Goal: Task Accomplishment & Management: Complete application form

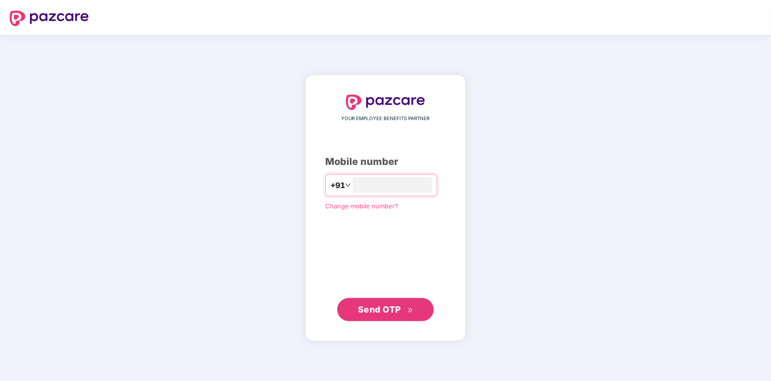
type input "**********"
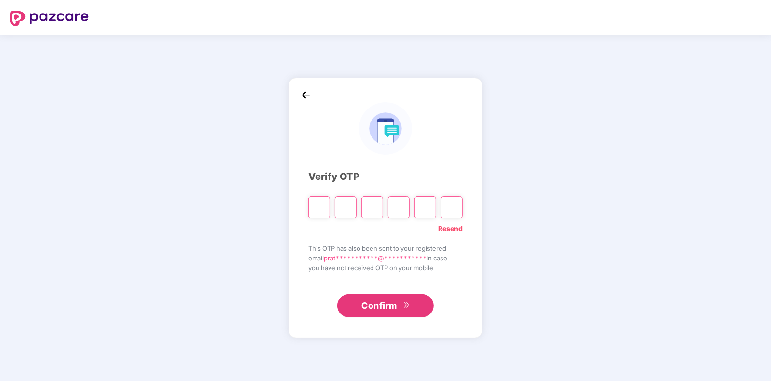
type input "*"
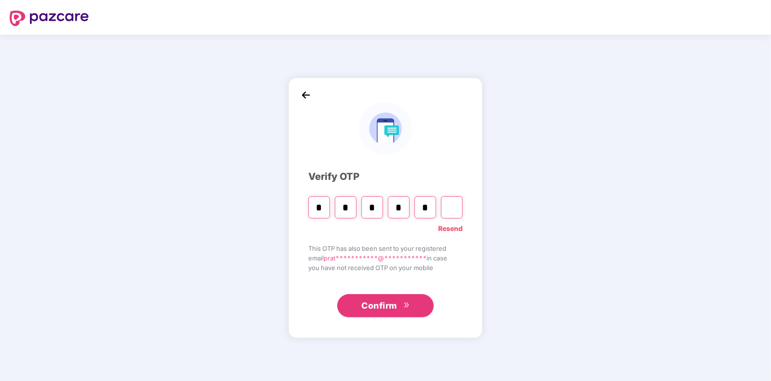
click at [403, 299] on button "Confirm" at bounding box center [385, 305] width 97 height 23
click at [428, 210] on input "*" at bounding box center [426, 207] width 22 height 22
type input "*"
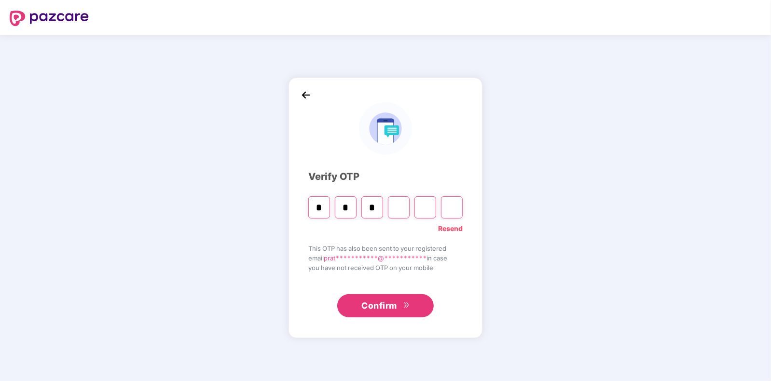
type input "*"
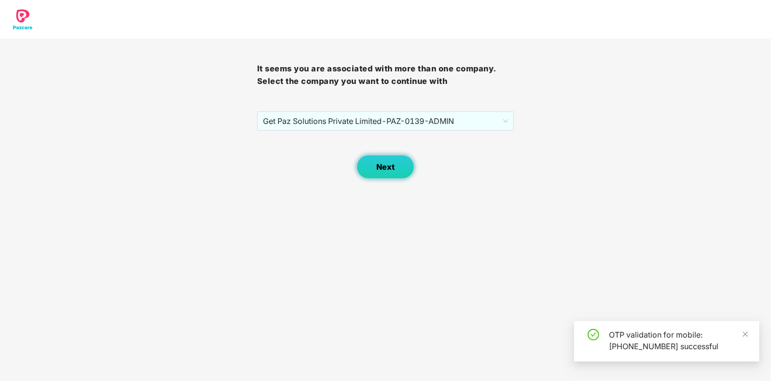
click at [391, 160] on button "Next" at bounding box center [386, 167] width 58 height 24
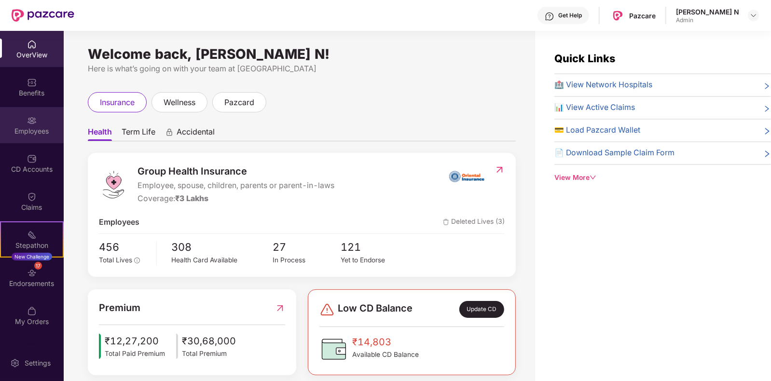
click at [28, 126] on div "Employees" at bounding box center [32, 131] width 64 height 10
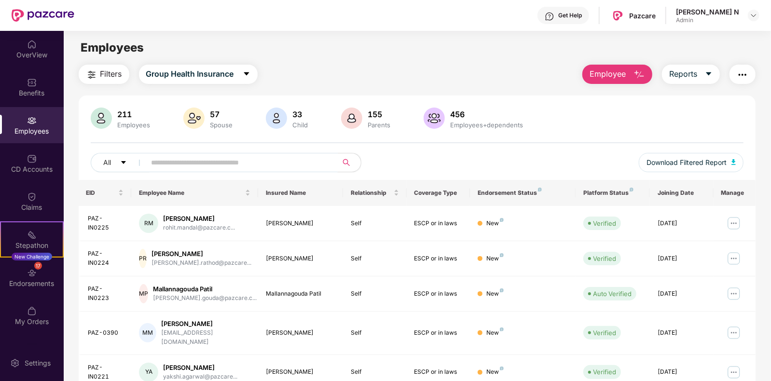
click at [231, 167] on input "text" at bounding box center [238, 162] width 173 height 14
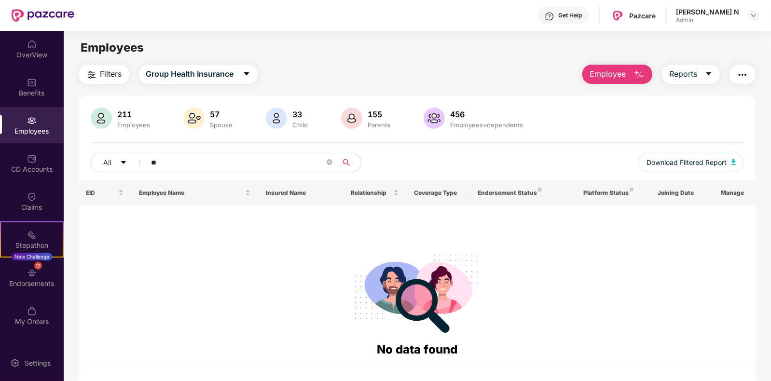
type input "*"
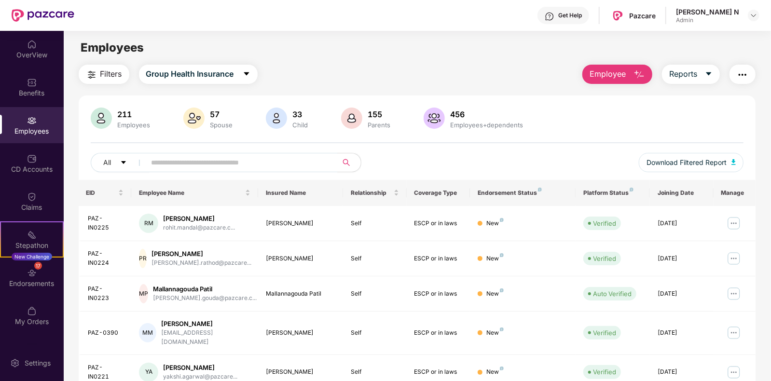
click at [630, 75] on button "Employee" at bounding box center [618, 74] width 70 height 19
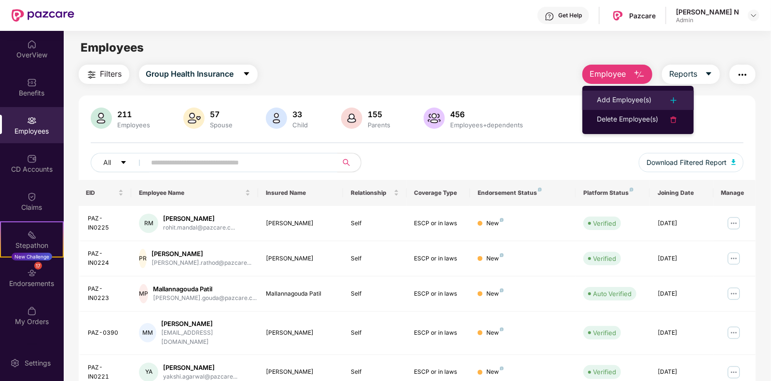
click at [628, 98] on div "Add Employee(s)" at bounding box center [624, 101] width 55 height 12
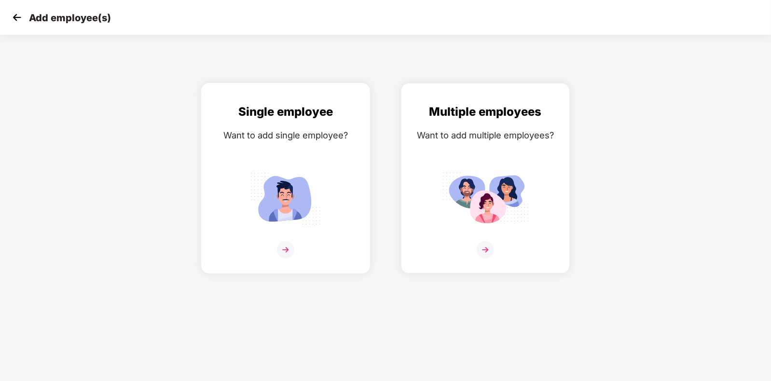
click at [288, 259] on img at bounding box center [285, 249] width 17 height 17
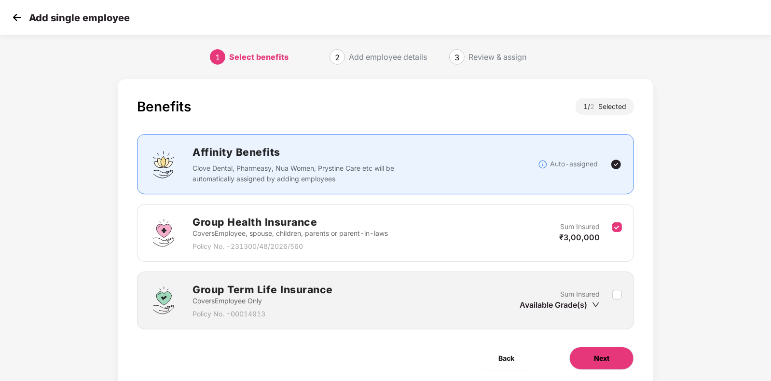
click at [602, 358] on span "Next" at bounding box center [601, 358] width 15 height 11
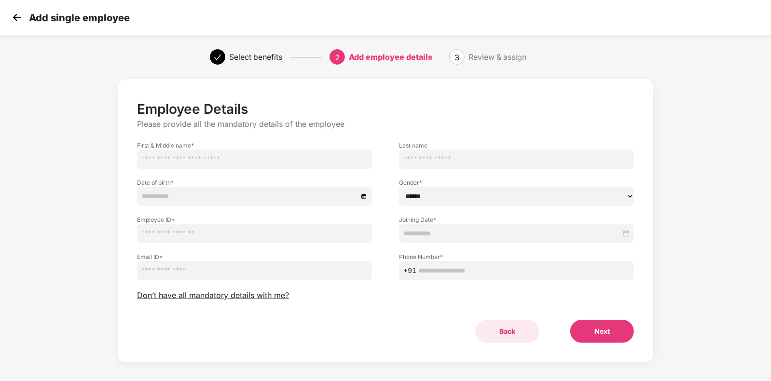
click at [502, 333] on button "Back" at bounding box center [507, 331] width 64 height 23
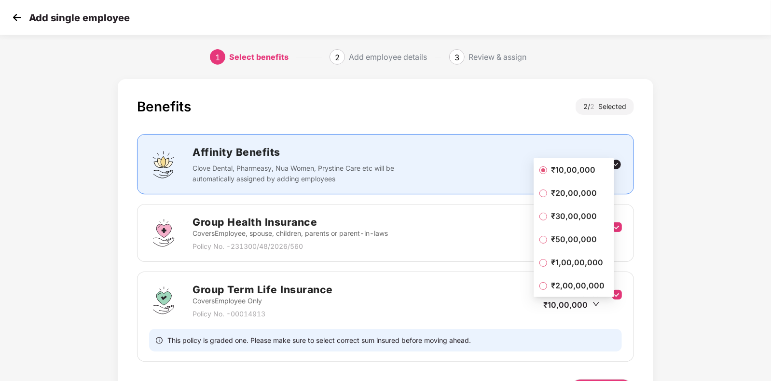
click at [561, 263] on span "₹1,00,00,000" at bounding box center [577, 262] width 60 height 11
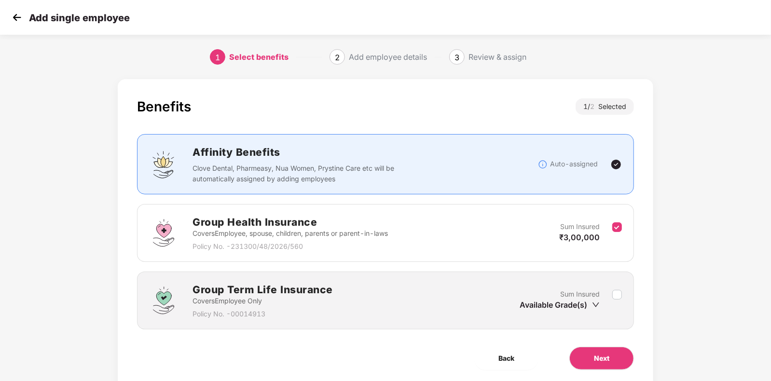
click at [588, 307] on div "Available Grade(s)" at bounding box center [560, 305] width 80 height 11
click at [599, 301] on icon "down" at bounding box center [596, 305] width 8 height 8
drag, startPoint x: 577, startPoint y: 305, endPoint x: 613, endPoint y: 300, distance: 35.6
click at [613, 300] on div "Sum Insured Available Grade(s)" at bounding box center [571, 301] width 102 height 24
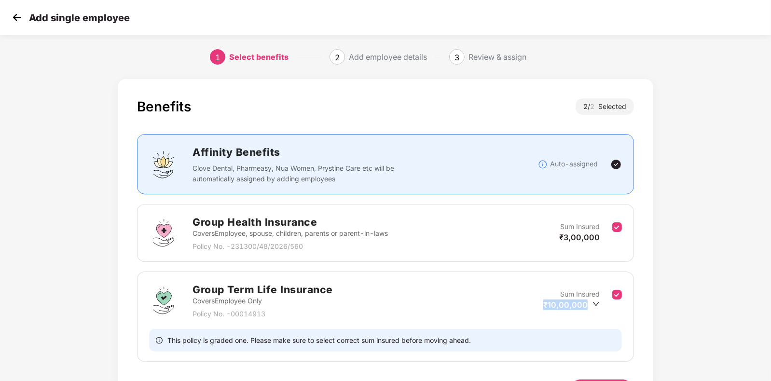
scroll to position [64, 0]
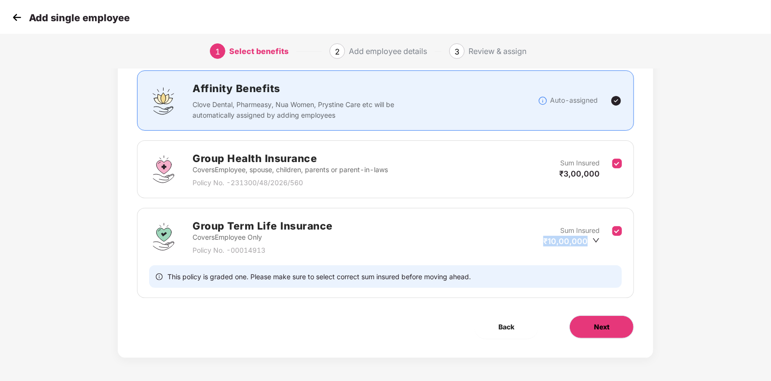
click at [600, 331] on span "Next" at bounding box center [601, 327] width 15 height 11
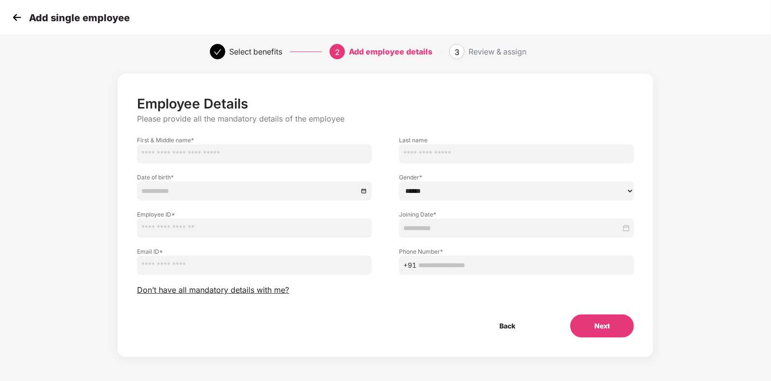
scroll to position [0, 0]
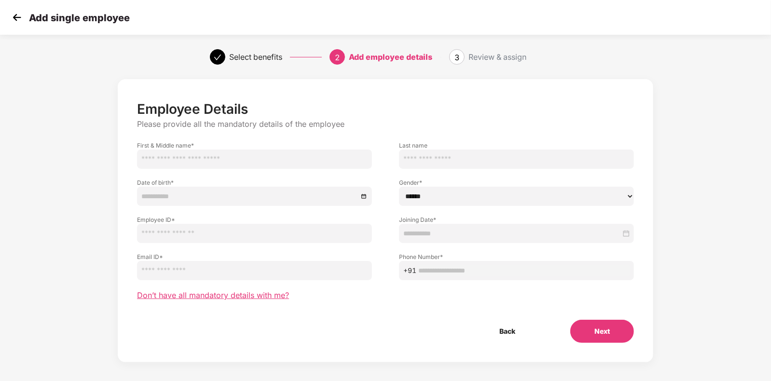
click at [273, 291] on span "Don’t have all mandatory details with me?" at bounding box center [213, 296] width 152 height 10
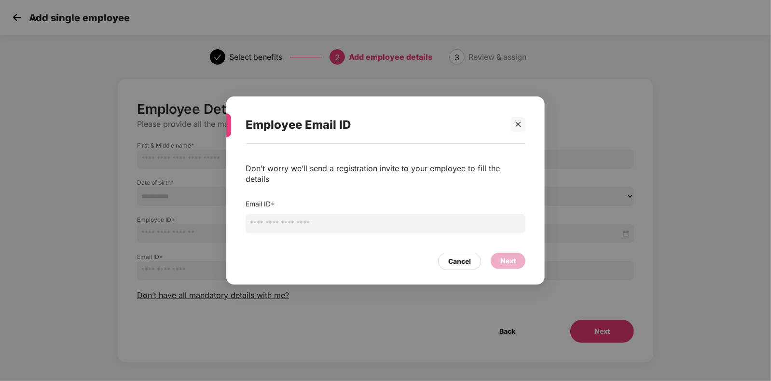
click at [301, 214] on input "email" at bounding box center [386, 223] width 280 height 19
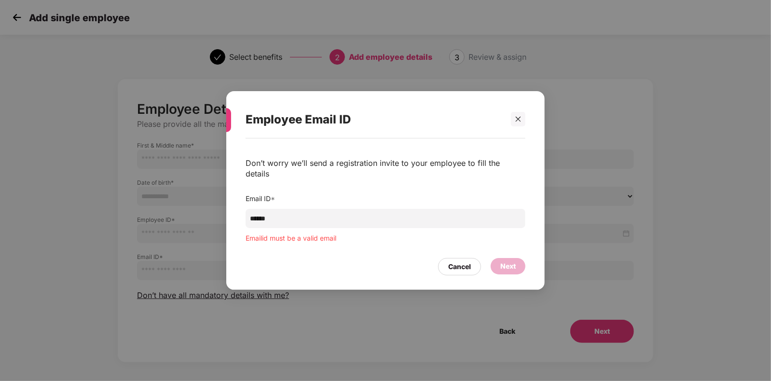
click at [344, 221] on input "******" at bounding box center [386, 218] width 280 height 19
paste input "**********"
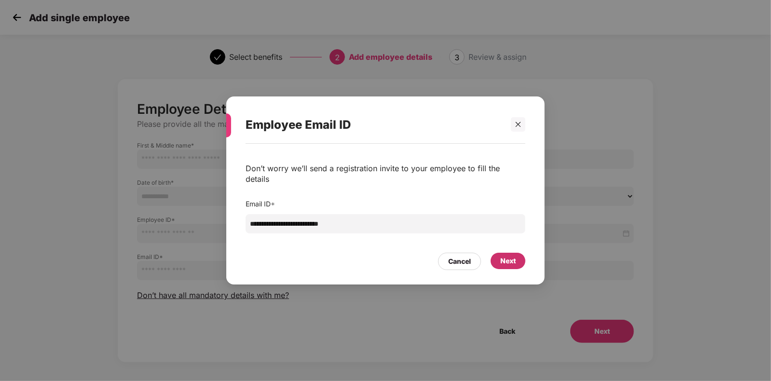
type input "**********"
click at [512, 260] on div "Next" at bounding box center [508, 261] width 15 height 11
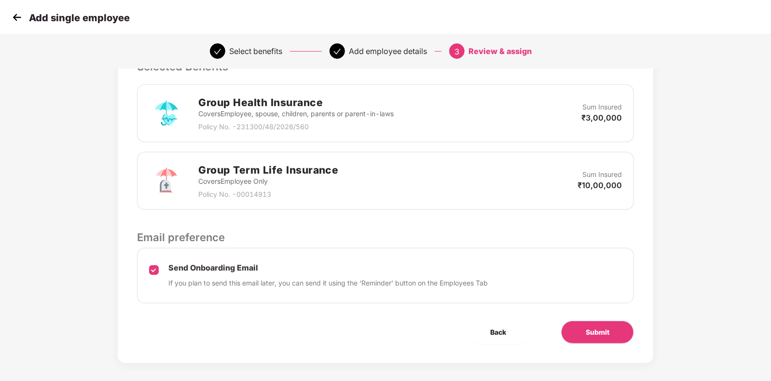
scroll to position [224, 0]
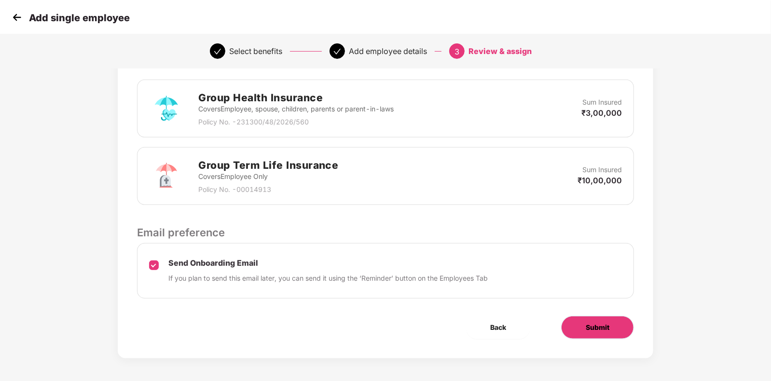
click at [599, 327] on span "Submit" at bounding box center [598, 327] width 24 height 11
click at [596, 333] on button "Submit" at bounding box center [597, 327] width 73 height 23
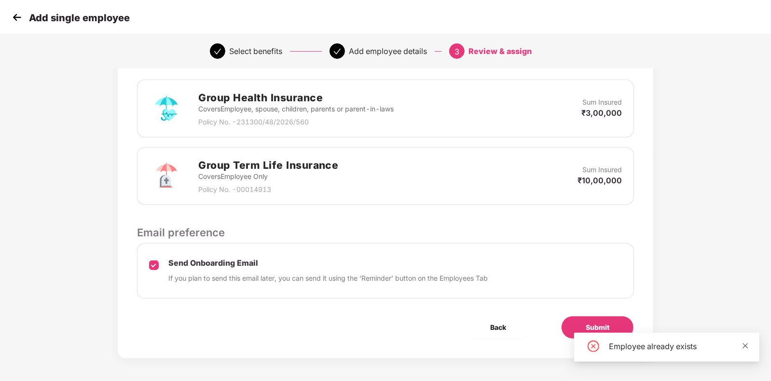
click at [746, 345] on icon "close" at bounding box center [745, 346] width 7 height 7
click at [20, 17] on img at bounding box center [17, 17] width 14 height 14
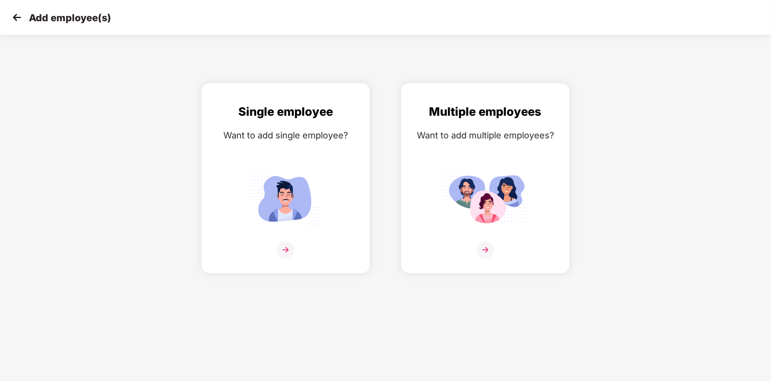
click at [20, 17] on img at bounding box center [17, 17] width 14 height 14
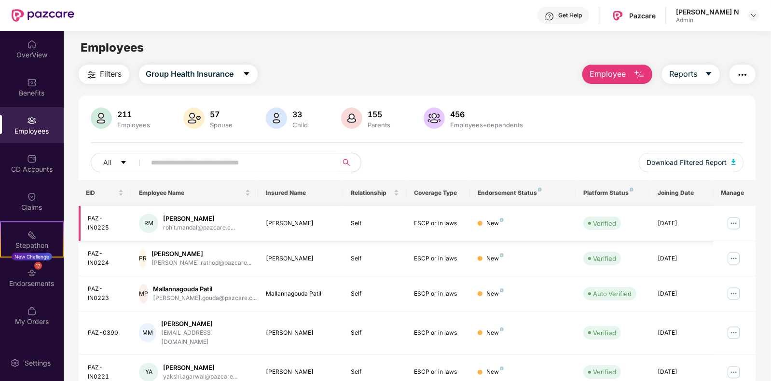
scroll to position [210, 0]
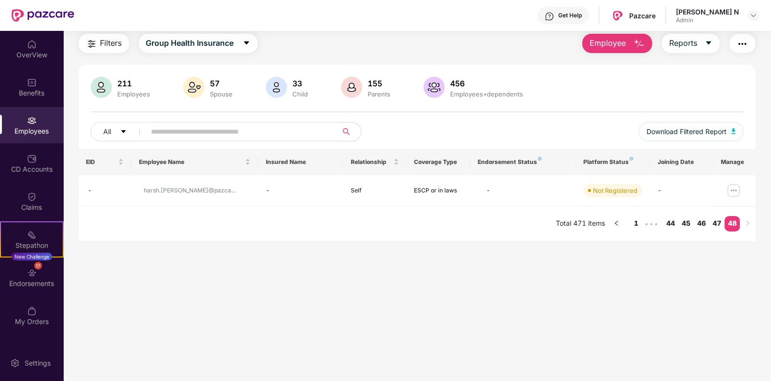
scroll to position [31, 0]
click at [720, 223] on link "47" at bounding box center [717, 223] width 15 height 14
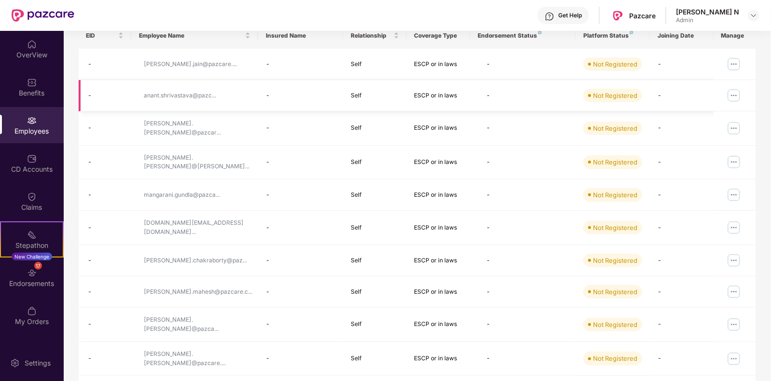
scroll to position [167, 0]
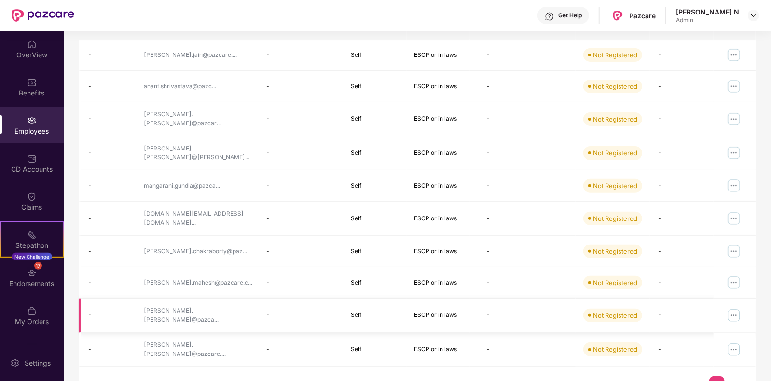
click at [733, 309] on img at bounding box center [733, 315] width 15 height 15
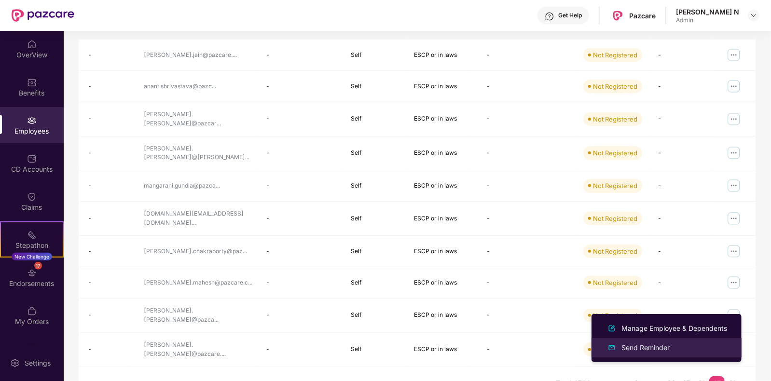
click at [637, 351] on div "Send Reminder" at bounding box center [646, 348] width 52 height 11
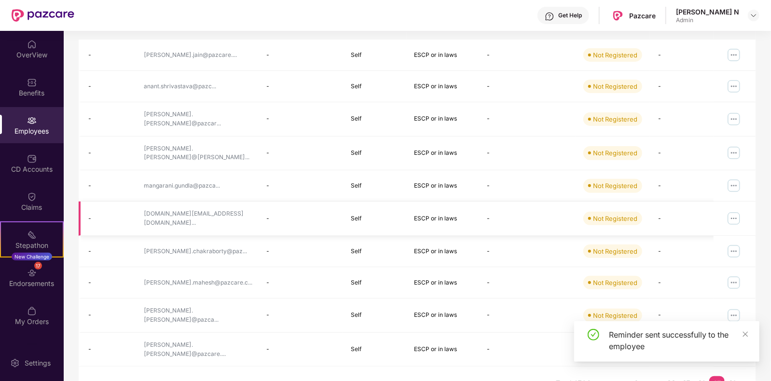
scroll to position [0, 0]
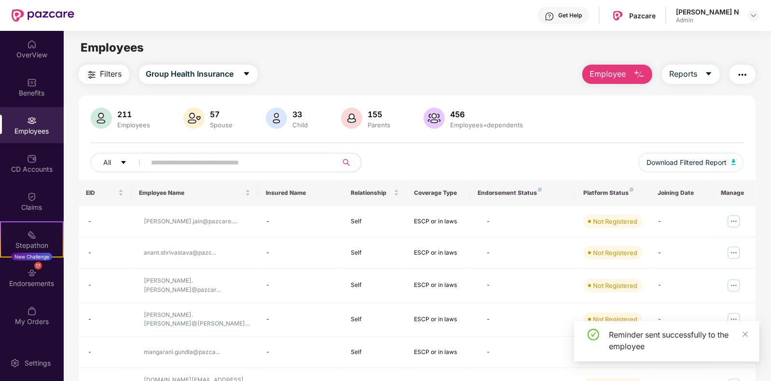
click at [600, 73] on span "Employee" at bounding box center [608, 74] width 36 height 12
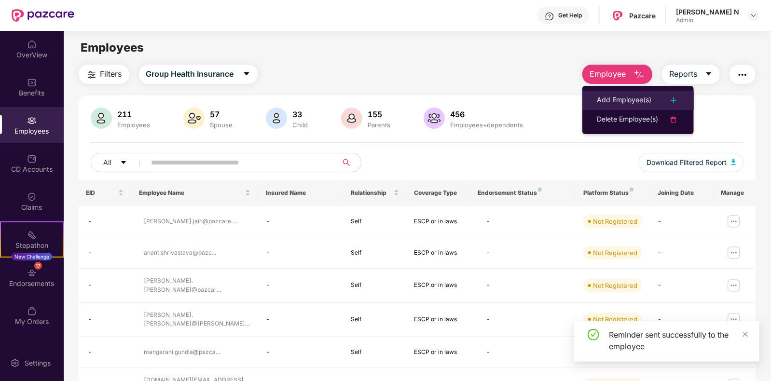
click at [621, 98] on div "Add Employee(s)" at bounding box center [624, 101] width 55 height 12
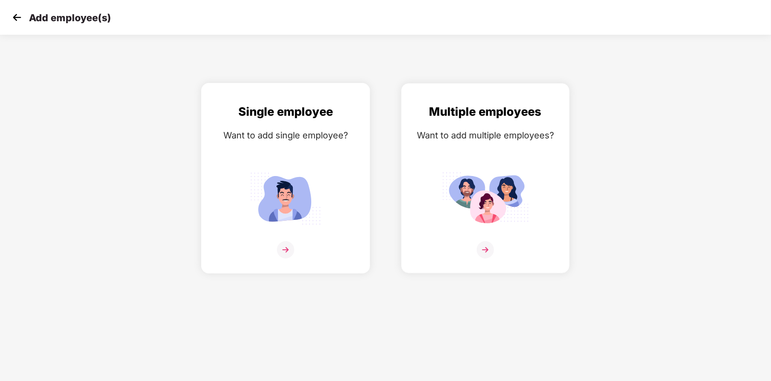
click at [289, 259] on img at bounding box center [285, 249] width 17 height 17
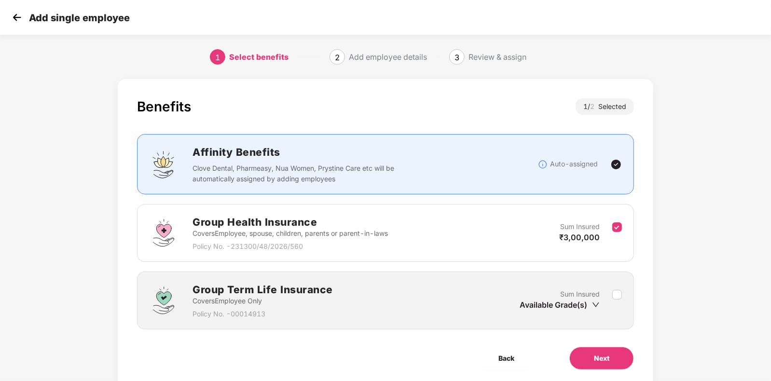
click at [596, 304] on icon "down" at bounding box center [596, 305] width 8 height 8
click at [595, 301] on icon "down" at bounding box center [596, 305] width 8 height 8
click at [553, 306] on div "Available Grade(s)" at bounding box center [560, 305] width 80 height 11
click at [594, 305] on icon "down" at bounding box center [596, 305] width 8 height 8
click at [597, 304] on icon "down" at bounding box center [596, 305] width 8 height 8
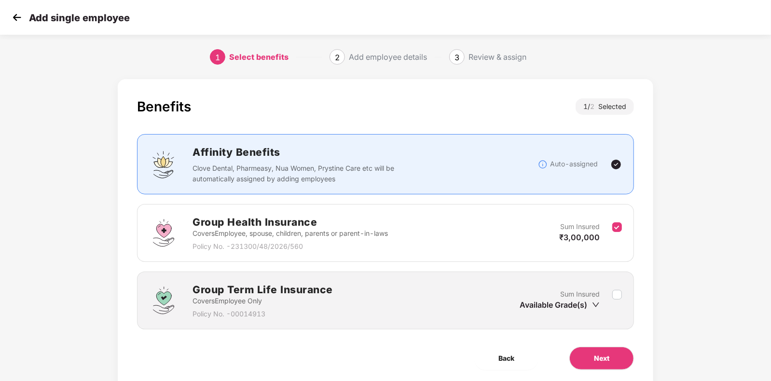
click at [595, 303] on icon "down" at bounding box center [596, 305] width 8 height 8
click at [595, 309] on div "Available Grade(s)" at bounding box center [560, 305] width 80 height 11
click at [595, 305] on icon "down" at bounding box center [596, 305] width 7 height 4
click at [597, 303] on icon "down" at bounding box center [596, 305] width 8 height 8
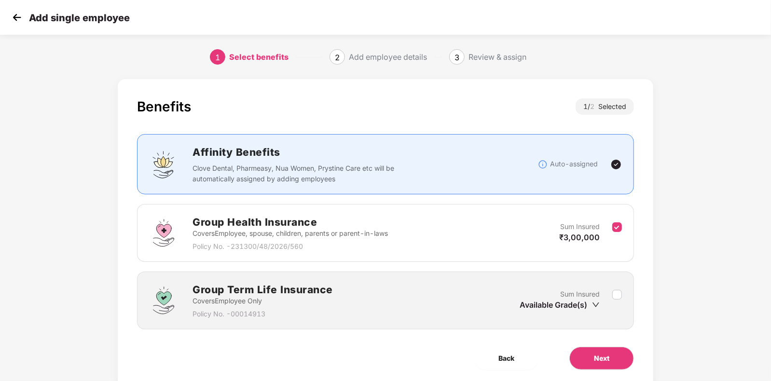
click at [599, 304] on icon "down" at bounding box center [596, 305] width 8 height 8
click at [594, 303] on icon "down" at bounding box center [596, 305] width 7 height 4
click at [600, 302] on icon "down" at bounding box center [596, 305] width 8 height 8
click at [528, 312] on div "Group Term Life Insurance Covers Employee Only Policy No. - 00014913 Sum Insure…" at bounding box center [385, 301] width 473 height 38
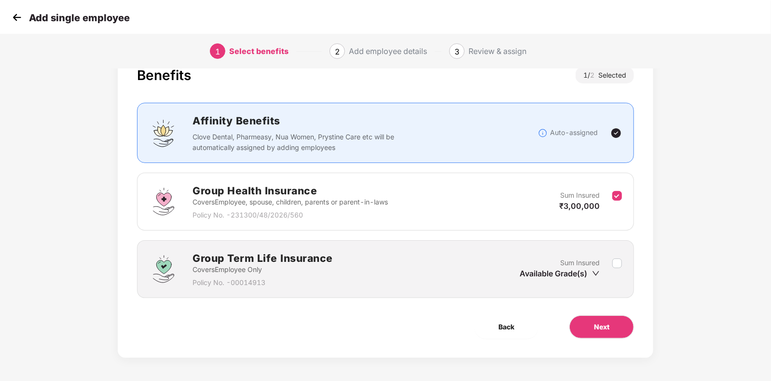
scroll to position [31, 0]
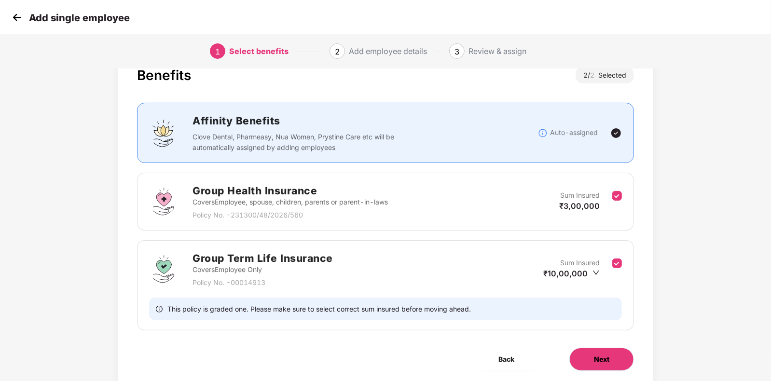
click at [596, 365] on button "Next" at bounding box center [602, 359] width 65 height 23
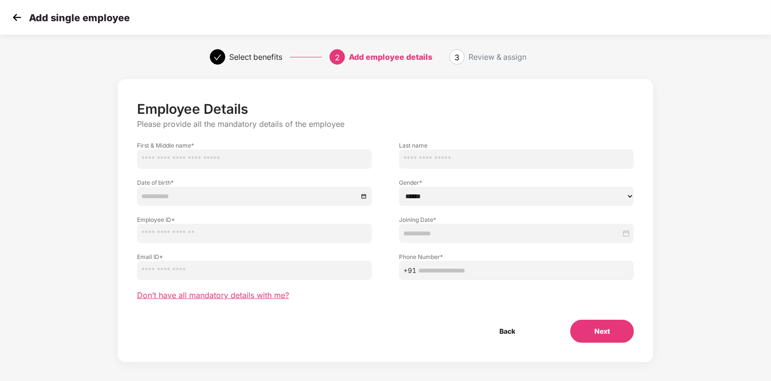
click at [230, 299] on span "Don’t have all mandatory details with me?" at bounding box center [213, 296] width 152 height 10
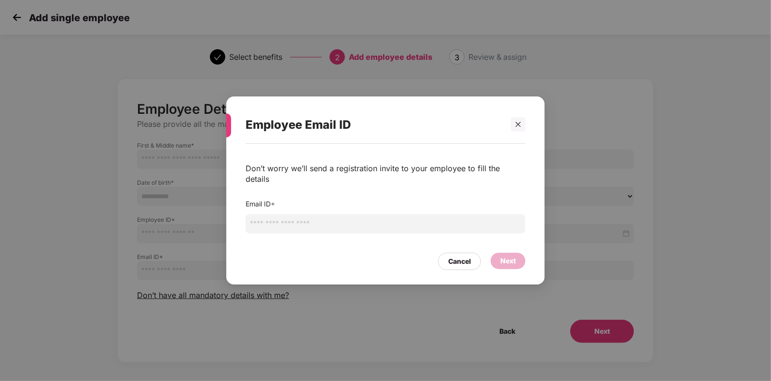
click at [314, 216] on input "email" at bounding box center [386, 223] width 280 height 19
type input "**********"
click at [516, 257] on div "Next" at bounding box center [508, 261] width 35 height 16
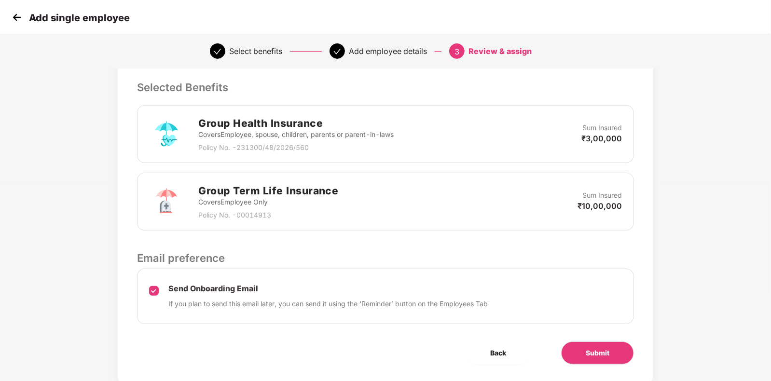
scroll to position [224, 0]
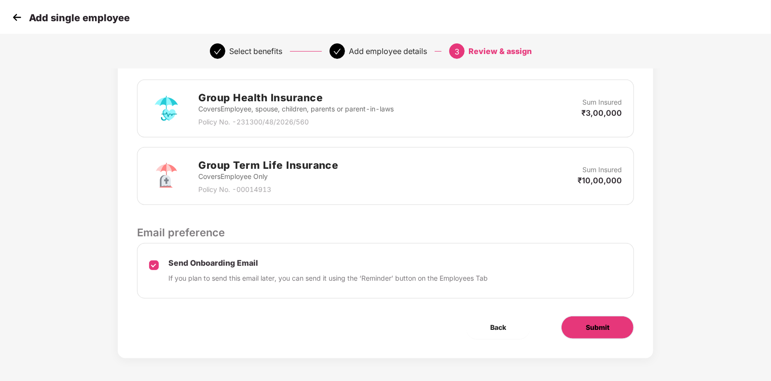
click at [598, 332] on button "Submit" at bounding box center [597, 327] width 73 height 23
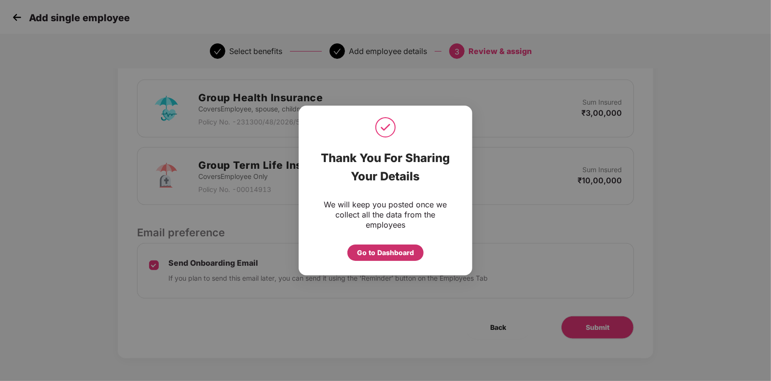
click at [386, 256] on div "Go to Dashboard" at bounding box center [385, 253] width 57 height 11
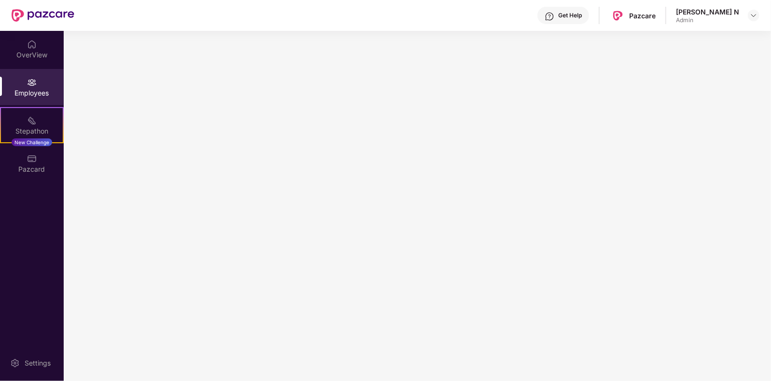
scroll to position [0, 0]
